Goal: Navigation & Orientation: Understand site structure

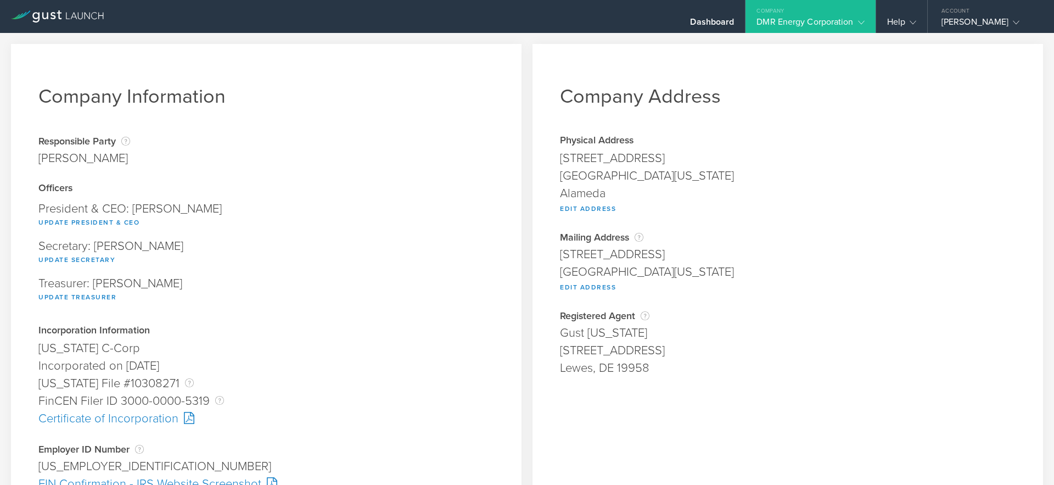
scroll to position [42, 0]
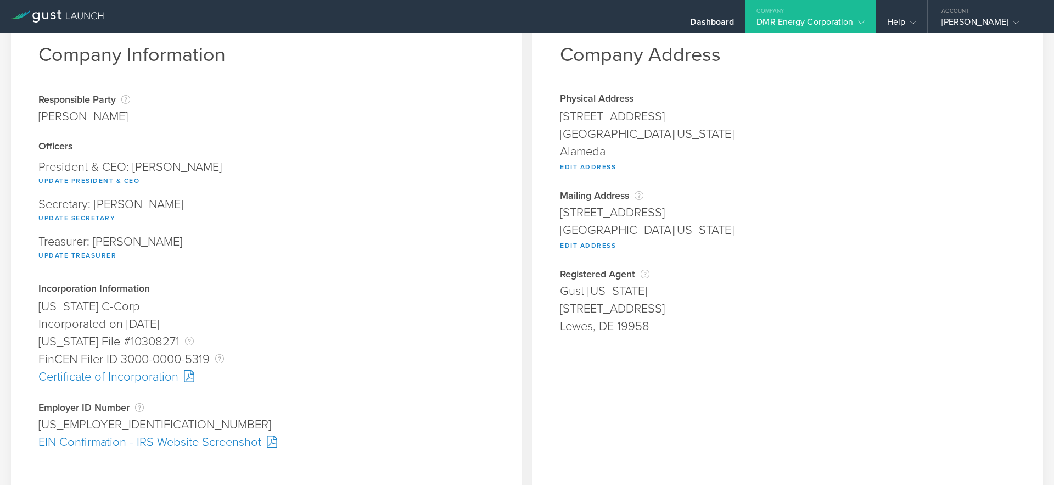
click at [494, 127] on div "Company Information Responsible Party The name of the party responsible for fil…" at bounding box center [266, 248] width 511 height 492
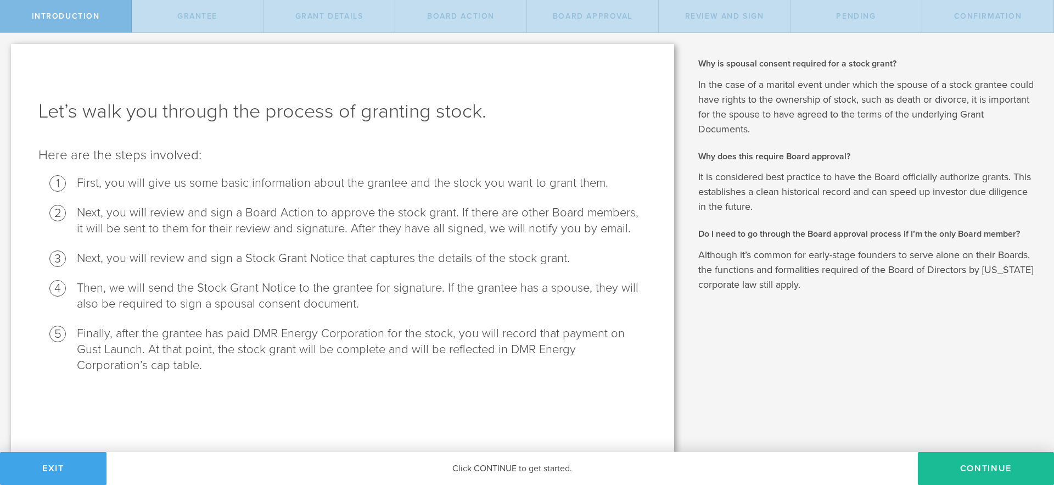
click at [86, 476] on button "Exit" at bounding box center [53, 468] width 107 height 33
click at [63, 466] on button "Exit" at bounding box center [53, 468] width 107 height 33
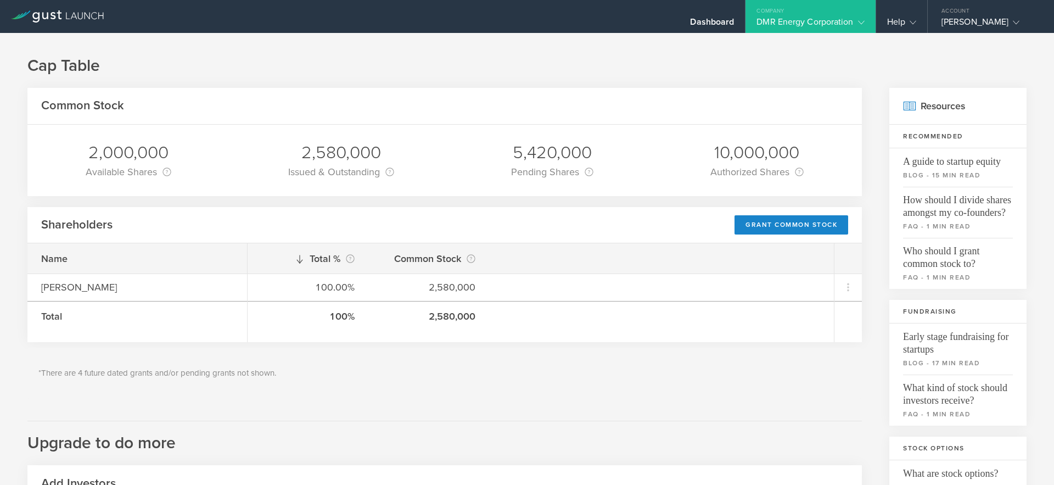
click at [801, 26] on div "DMR Energy Corporation" at bounding box center [811, 24] width 108 height 16
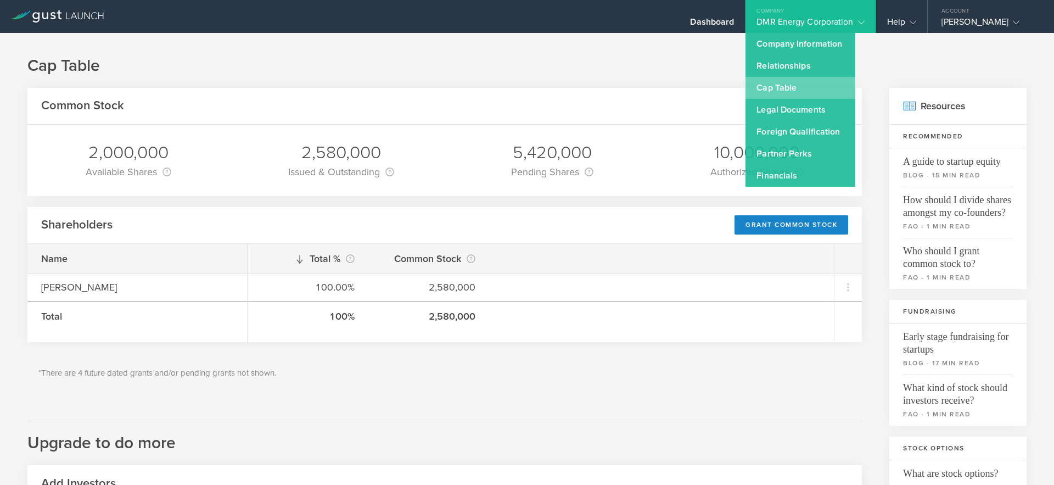
click at [784, 91] on link "Cap Table" at bounding box center [801, 88] width 110 height 22
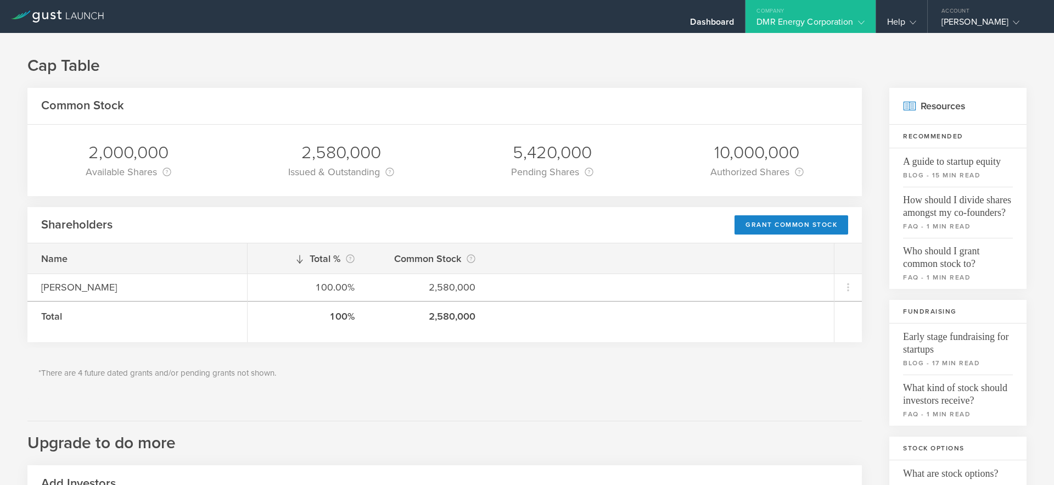
click at [796, 26] on div "DMR Energy Corporation" at bounding box center [811, 24] width 108 height 16
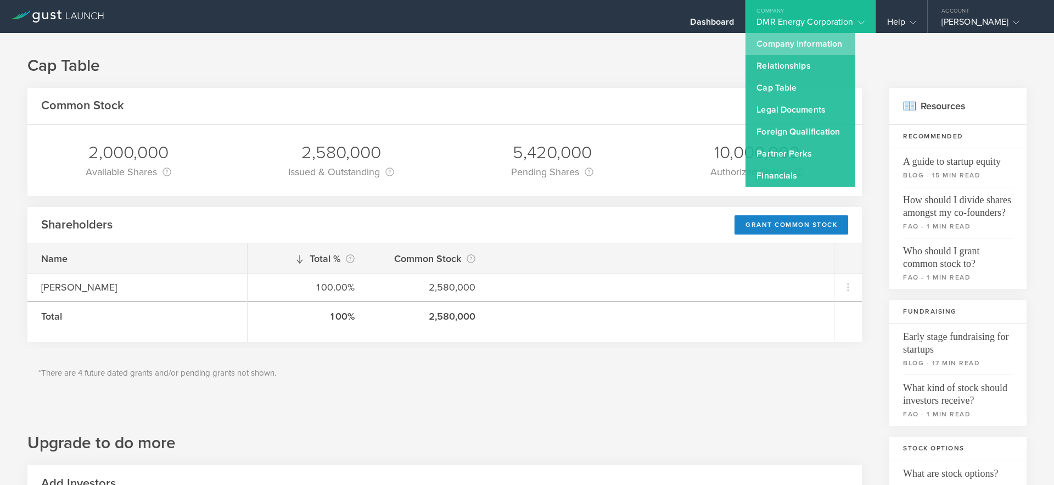
click at [793, 41] on link "Company Information" at bounding box center [801, 44] width 110 height 22
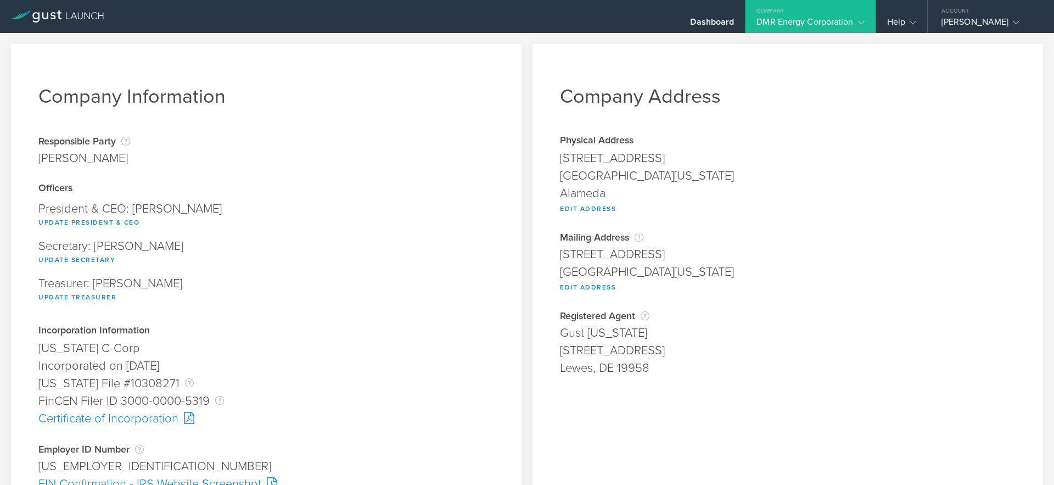
click at [796, 23] on div "DMR Energy Corporation" at bounding box center [811, 24] width 108 height 16
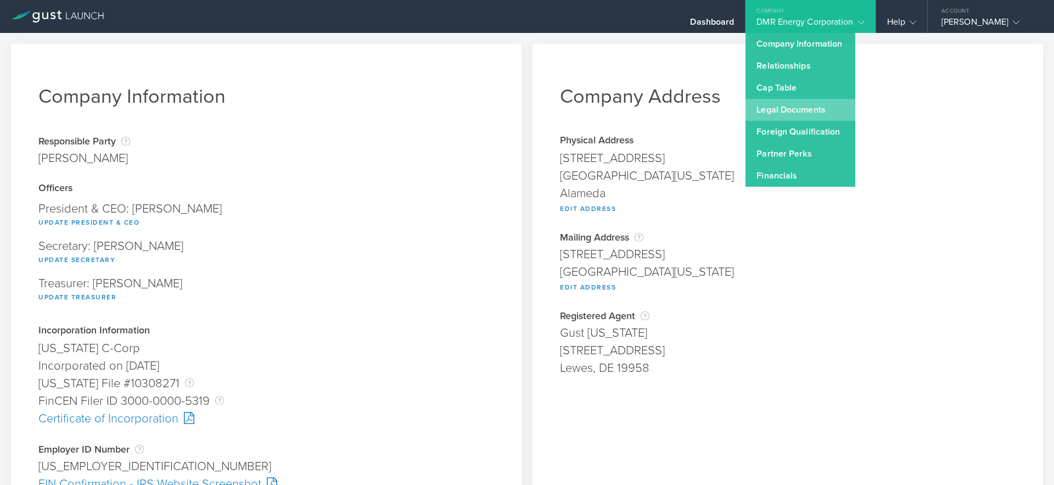
click at [785, 108] on link "Legal Documents" at bounding box center [801, 110] width 110 height 22
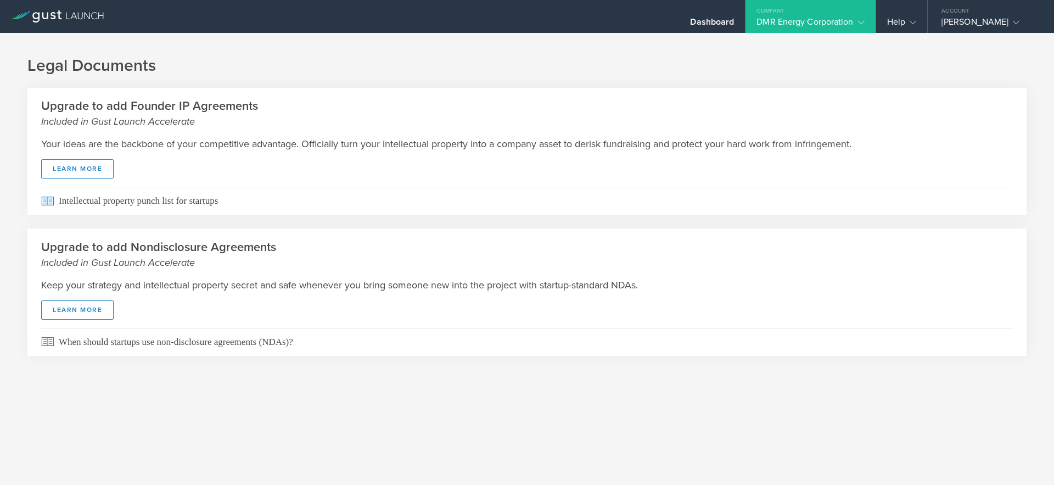
click at [800, 22] on div "DMR Energy Corporation" at bounding box center [811, 24] width 108 height 16
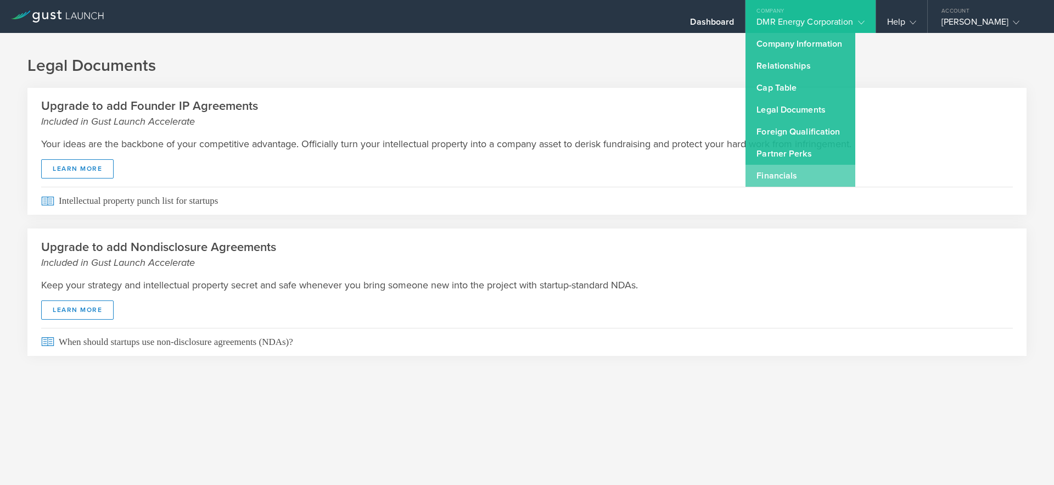
click at [777, 168] on link "Financials" at bounding box center [801, 176] width 110 height 22
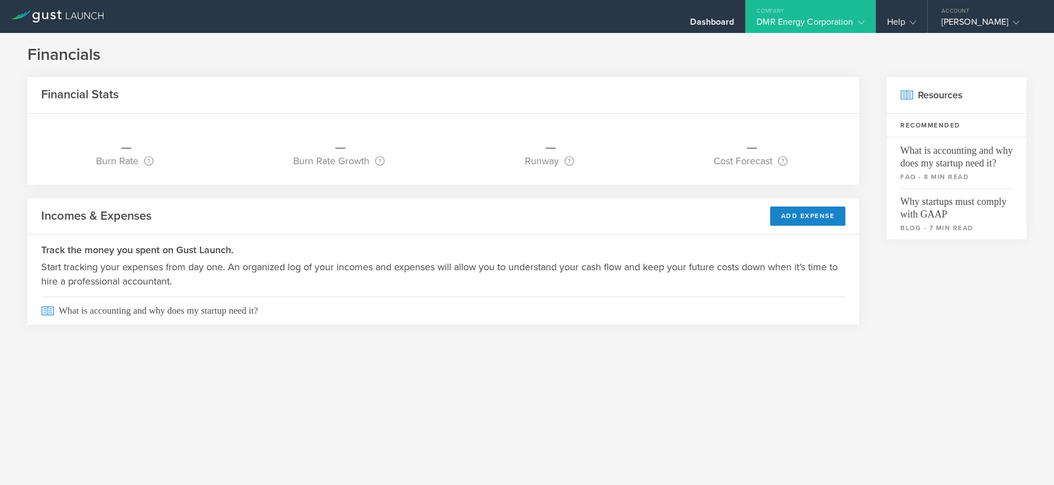
click at [796, 21] on div "DMR Energy Corporation" at bounding box center [811, 24] width 108 height 16
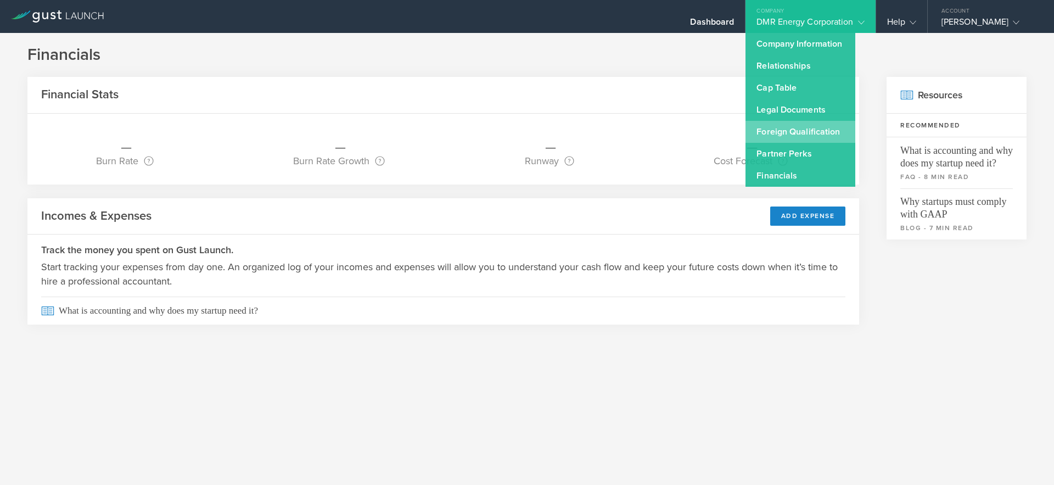
click at [782, 136] on link "Foreign Qualification" at bounding box center [801, 132] width 110 height 22
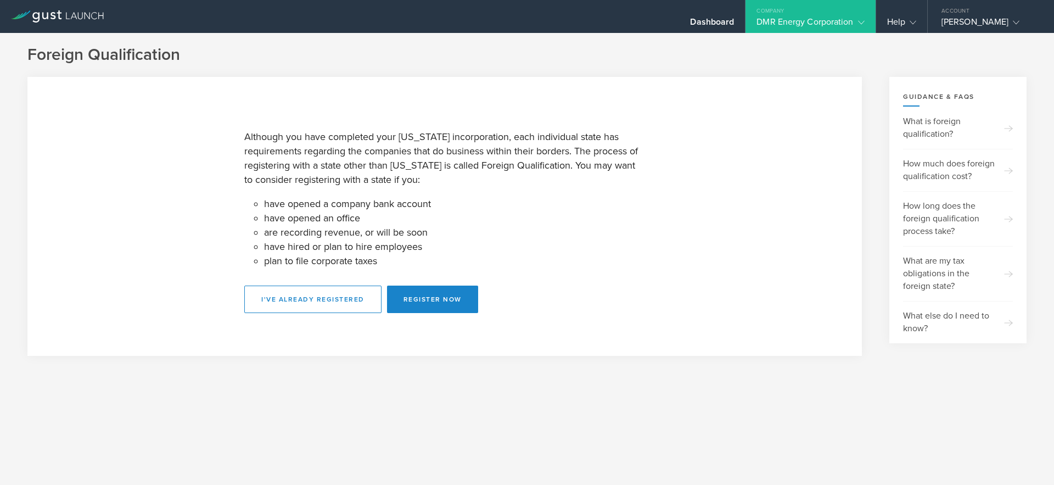
click at [96, 28] on div at bounding box center [57, 16] width 115 height 33
click at [89, 20] on icon at bounding box center [57, 16] width 93 height 12
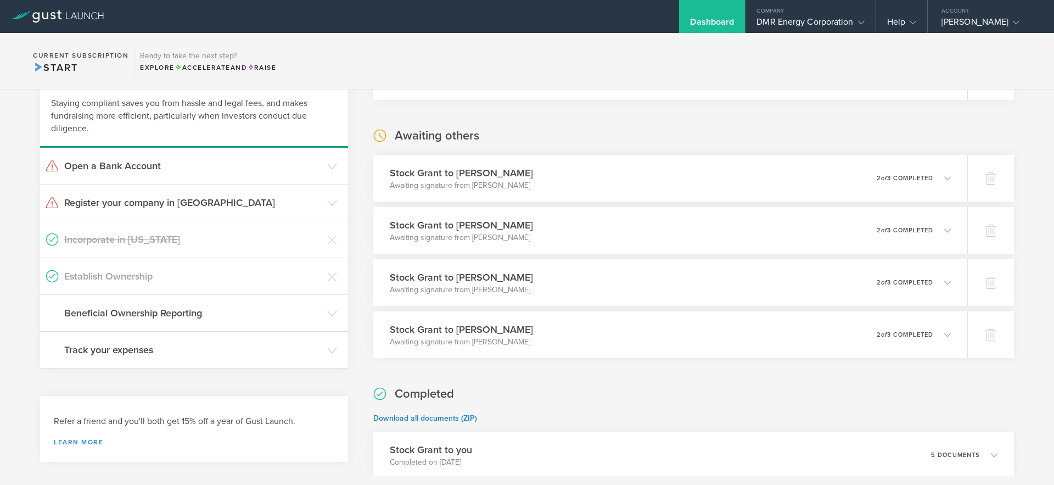
scroll to position [249, 0]
click at [619, 127] on div "Awaiting others Stock Grant to Daniel Feitelberg Awaiting signature from Daniel…" at bounding box center [693, 241] width 641 height 231
